Goal: Use online tool/utility: Use online tool/utility

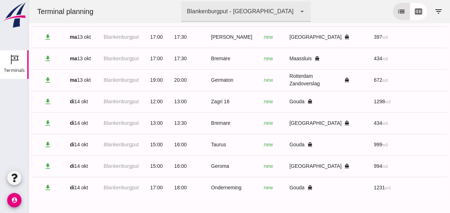
scroll to position [0, 192]
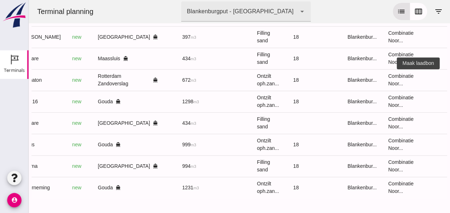
click at [450, 77] on icon "receipt_long" at bounding box center [453, 80] width 6 height 6
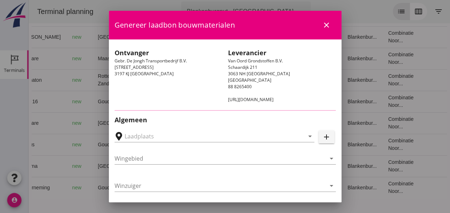
type input "Gebr. De Jongh Transportbedrijf B.V., Rotterdam Zandoverslag"
type input "Germaton"
type input "[PERSON_NAME]"
type input "Ontzilt oph.zand [200] (6120)"
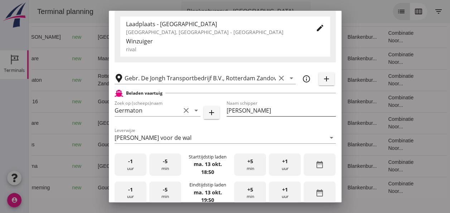
scroll to position [0, 0]
click at [128, 167] on div "-1 uur" at bounding box center [131, 164] width 32 height 23
click at [167, 165] on div "-5 min" at bounding box center [165, 164] width 32 height 23
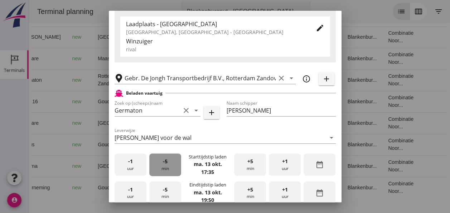
click at [167, 165] on div "-5 min" at bounding box center [165, 164] width 32 height 23
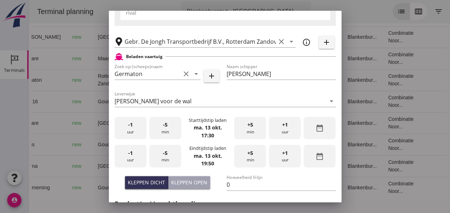
scroll to position [179, 0]
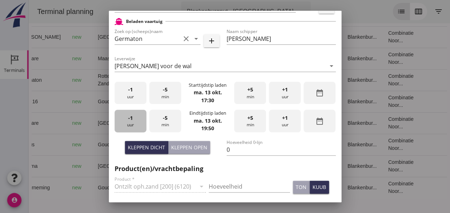
click at [134, 118] on div "-1 uur" at bounding box center [131, 121] width 32 height 23
click at [167, 121] on div "-5 min" at bounding box center [165, 121] width 32 height 23
click at [132, 119] on span "-1" at bounding box center [130, 118] width 5 height 8
click at [248, 120] on span "+5" at bounding box center [251, 118] width 6 height 8
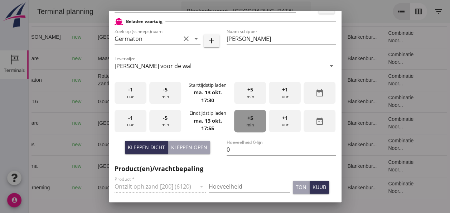
click at [248, 120] on span "+5" at bounding box center [251, 118] width 6 height 8
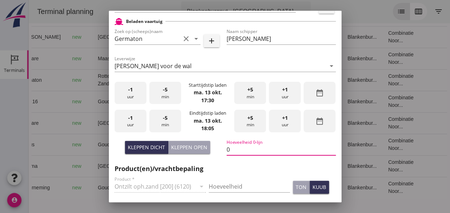
click at [228, 149] on input "0" at bounding box center [281, 149] width 109 height 11
type input "671"
click at [316, 185] on div "kuub" at bounding box center [320, 187] width 14 height 8
click at [214, 186] on input "Hoeveelheid" at bounding box center [249, 186] width 81 height 11
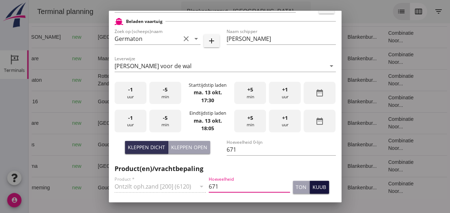
type input "671"
click at [321, 186] on button "kuub" at bounding box center [319, 187] width 19 height 13
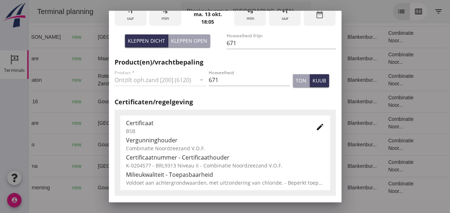
scroll to position [287, 0]
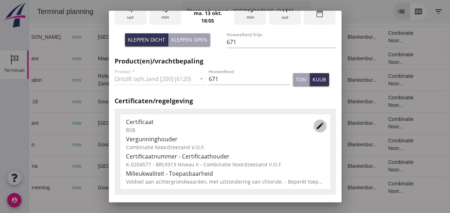
click at [316, 129] on icon "edit" at bounding box center [320, 125] width 9 height 9
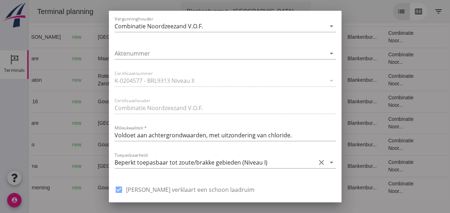
scroll to position [538, 0]
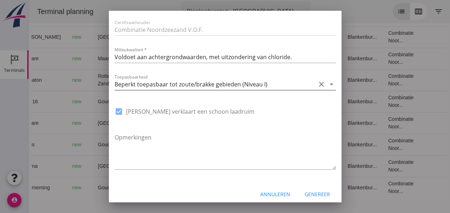
click at [328, 83] on icon "arrow_drop_down" at bounding box center [332, 84] width 9 height 9
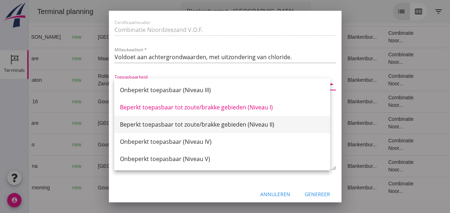
click at [264, 123] on div "Beperkt toepasbaar tot zoute/brakke gebieden (Niveau II)" at bounding box center [222, 124] width 205 height 9
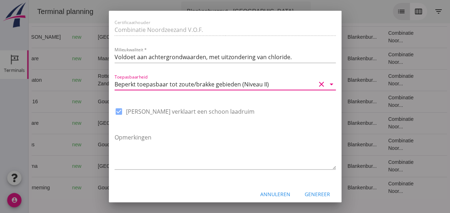
click at [312, 192] on div "Genereer" at bounding box center [317, 194] width 25 height 8
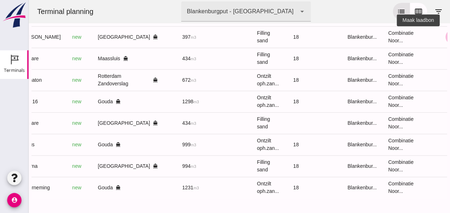
click at [450, 34] on icon "receipt_long" at bounding box center [453, 37] width 6 height 6
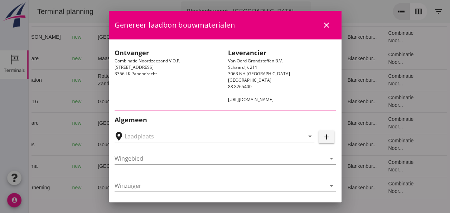
type input "[PERSON_NAME], [GEOGRAPHIC_DATA]"
type input "[PERSON_NAME]"
type input "397"
type input "Ophoogzand (6120)"
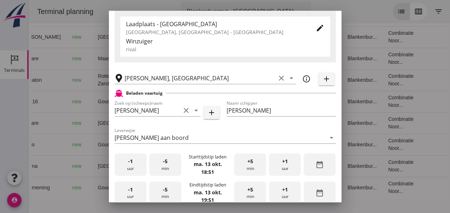
scroll to position [179, 0]
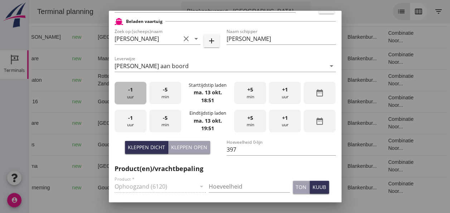
click at [133, 96] on div "-1 uur" at bounding box center [131, 93] width 32 height 23
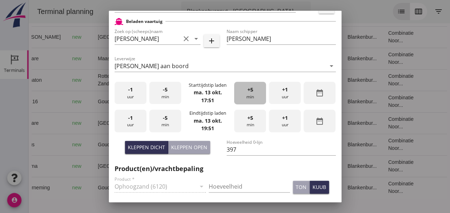
click at [248, 92] on span "+5" at bounding box center [251, 90] width 6 height 8
click at [133, 122] on div "-1 uur" at bounding box center [131, 121] width 32 height 23
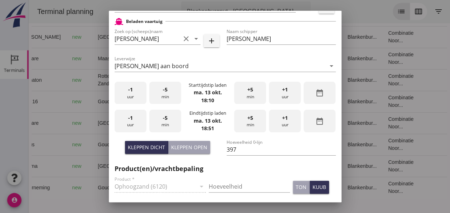
click at [164, 120] on span "-5" at bounding box center [165, 118] width 5 height 8
click at [239, 148] on input "397" at bounding box center [281, 149] width 109 height 11
type input "3"
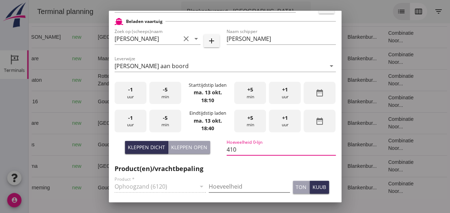
type input "410"
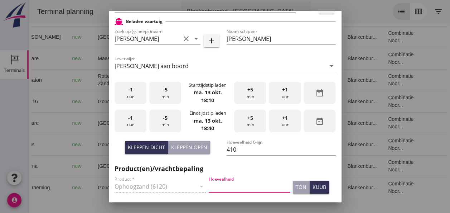
click at [219, 184] on input "Hoeveelheid" at bounding box center [249, 186] width 81 height 11
type input "410"
click at [315, 186] on div "kuub" at bounding box center [320, 187] width 14 height 8
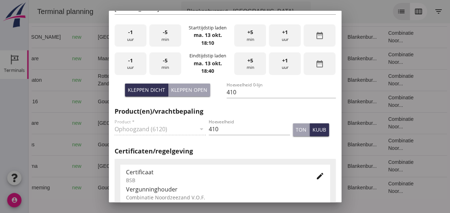
scroll to position [323, 0]
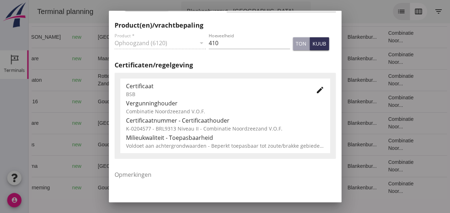
click at [316, 90] on icon "edit" at bounding box center [320, 90] width 9 height 9
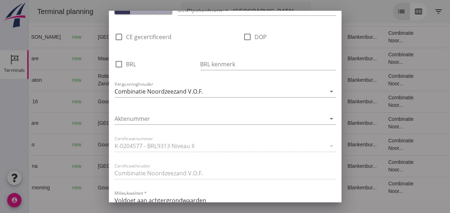
scroll to position [502, 0]
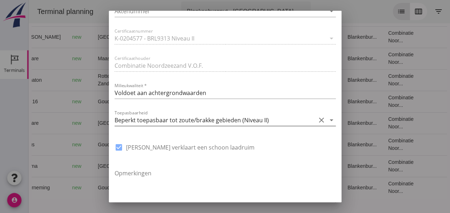
click at [328, 121] on icon "arrow_drop_down" at bounding box center [332, 120] width 9 height 9
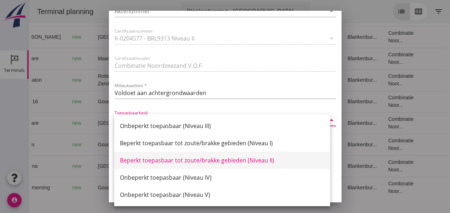
click at [263, 162] on div "Beperkt toepasbaar tot zoute/brakke gebieden (Niveau II)" at bounding box center [222, 160] width 205 height 9
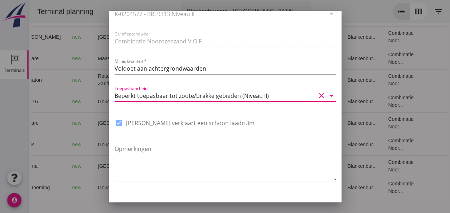
scroll to position [543, 0]
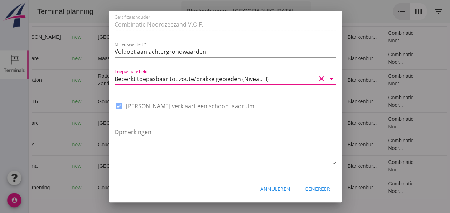
click at [317, 187] on div "Genereer" at bounding box center [317, 189] width 25 height 8
